Goal: Task Accomplishment & Management: Manage account settings

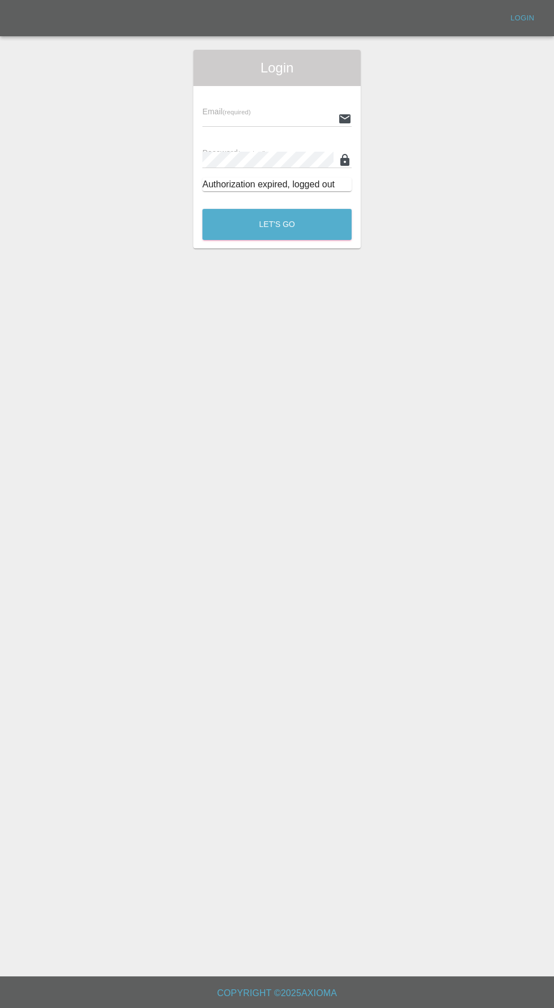
click at [247, 117] on input "text" at bounding box center [268, 118] width 131 height 16
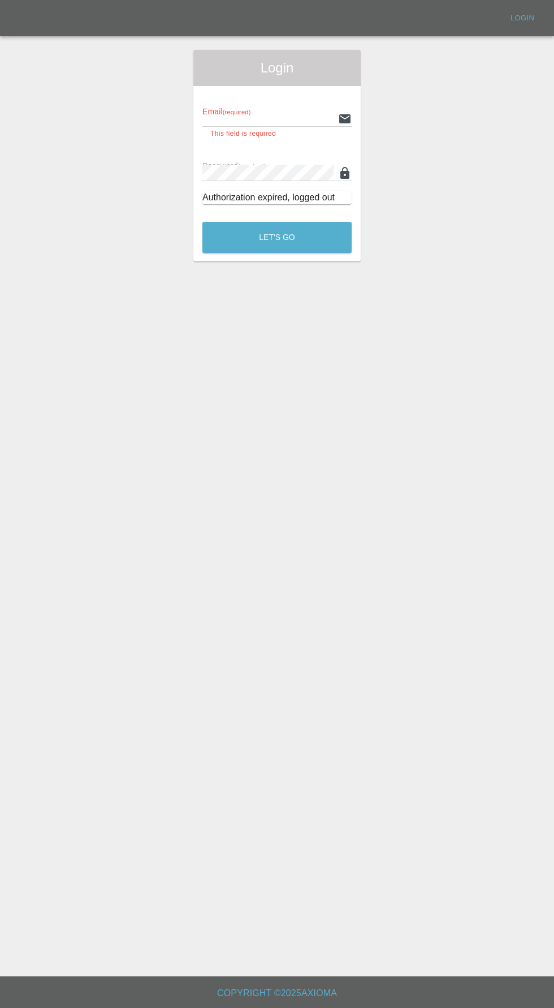
type input "[EMAIL_ADDRESS][DOMAIN_NAME]"
click at [203, 222] on button "Let's Go" at bounding box center [277, 237] width 149 height 31
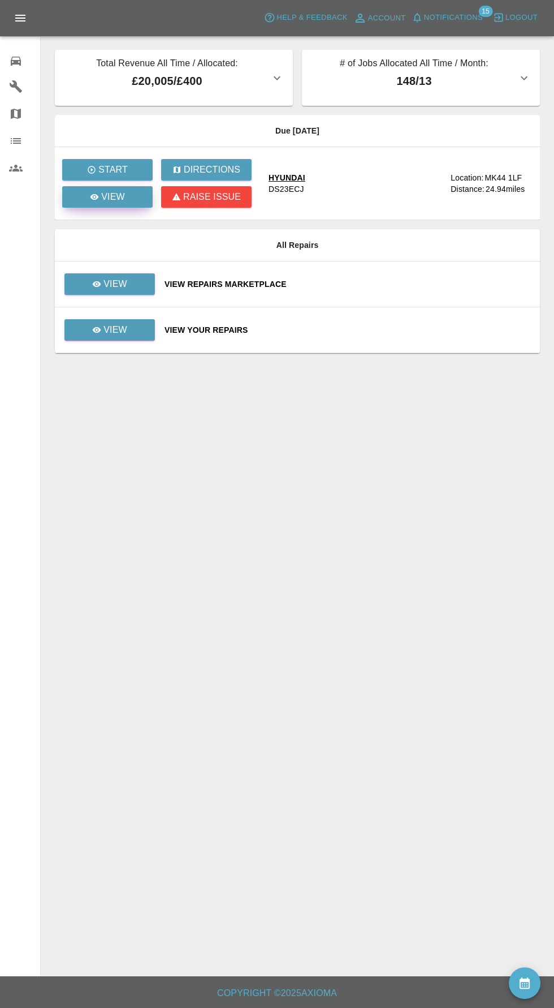
click at [105, 197] on p "View" at bounding box center [113, 197] width 24 height 14
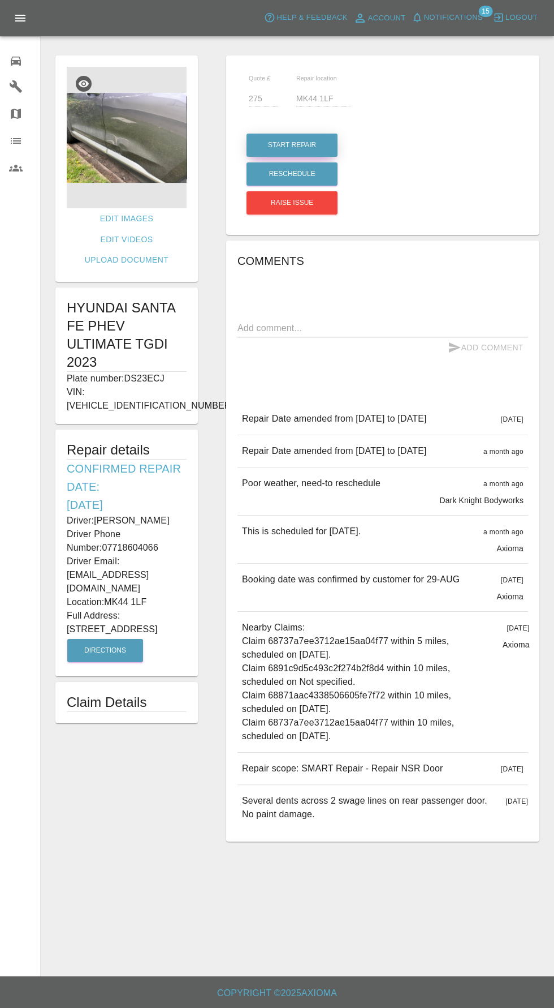
click at [296, 145] on button "Start Repair" at bounding box center [292, 145] width 91 height 23
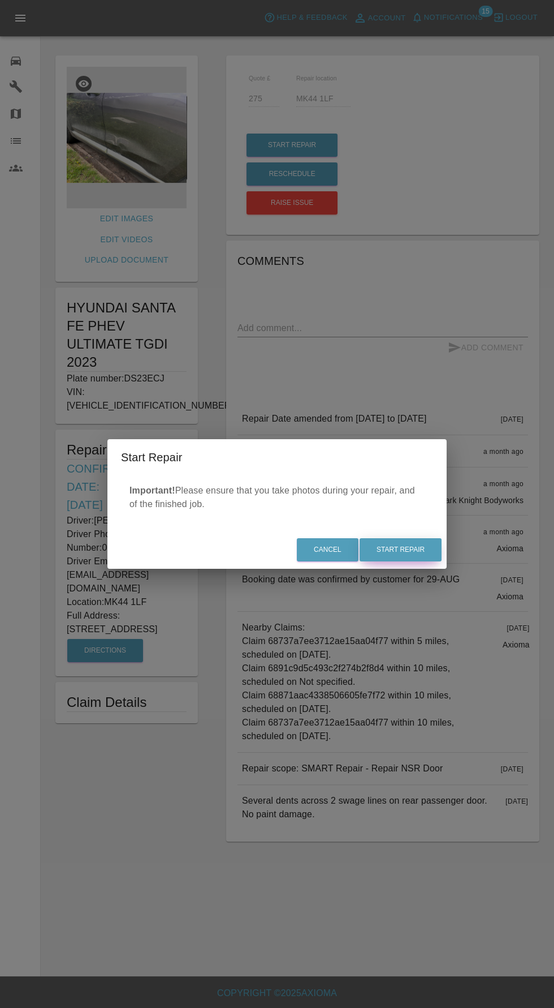
click at [415, 545] on button "Start Repair" at bounding box center [401, 549] width 82 height 23
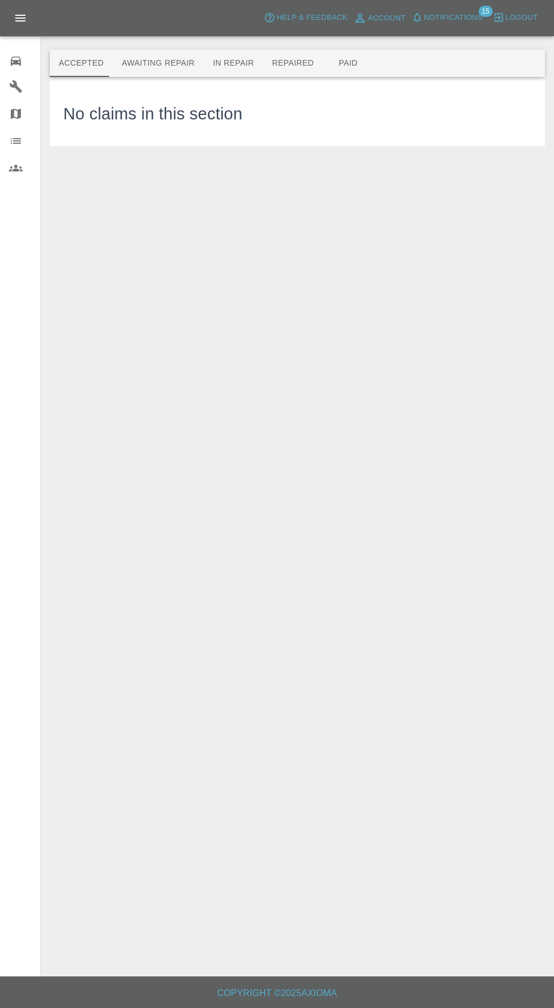
click at [176, 61] on button "Awaiting Repair" at bounding box center [158, 63] width 91 height 27
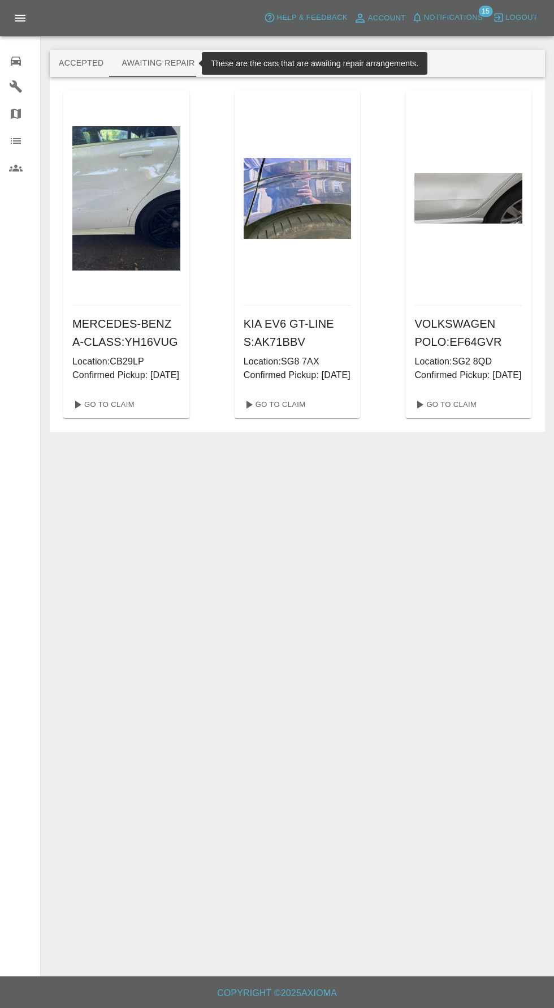
click at [242, 56] on button "In Repair" at bounding box center [233, 63] width 59 height 27
